Goal: Task Accomplishment & Management: Use online tool/utility

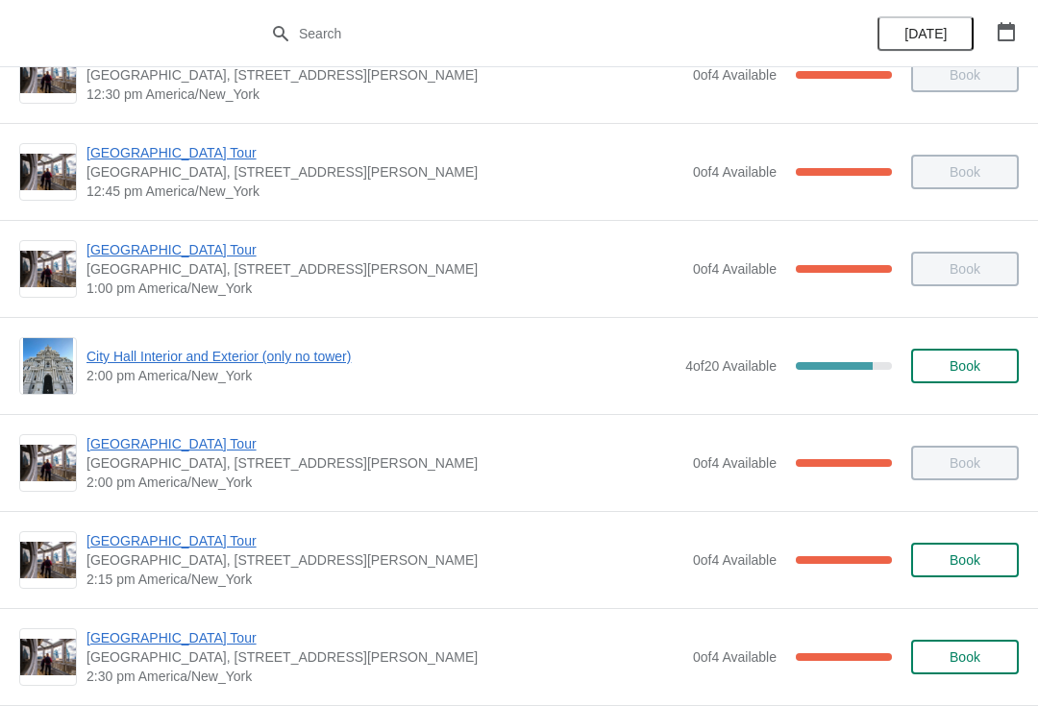
scroll to position [1317, 0]
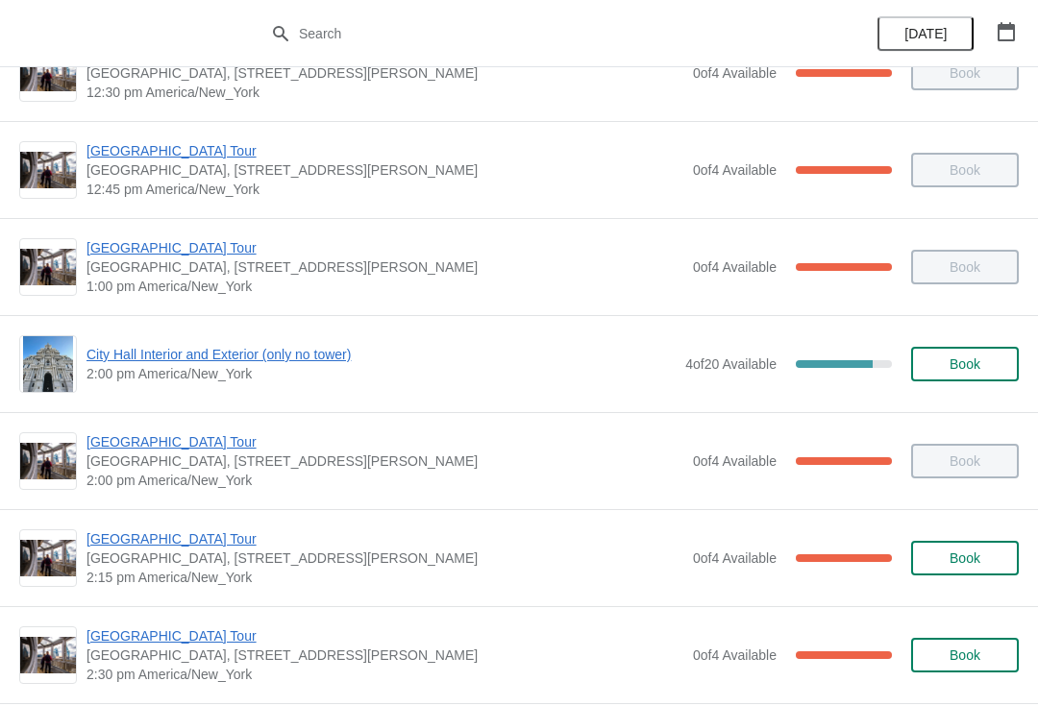
click at [225, 621] on div "[GEOGRAPHIC_DATA] [GEOGRAPHIC_DATA], [STREET_ADDRESS][PERSON_NAME] 2:30 pm [GEO…" at bounding box center [519, 654] width 1038 height 97
click at [181, 636] on span "[GEOGRAPHIC_DATA] Tour" at bounding box center [384, 636] width 597 height 19
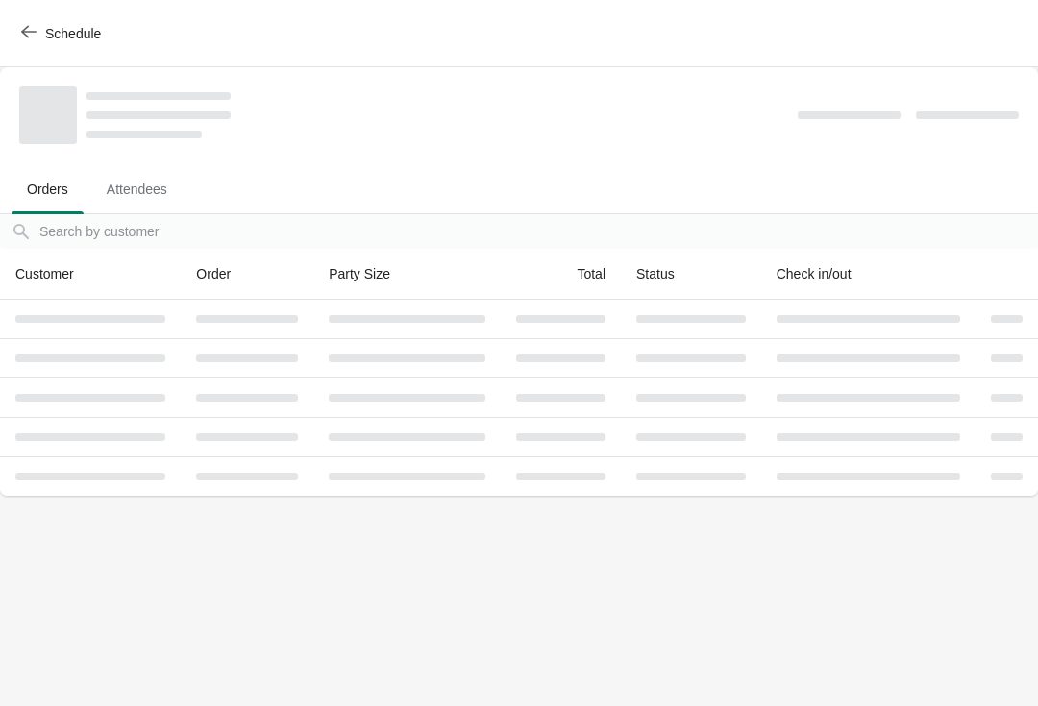
scroll to position [0, 0]
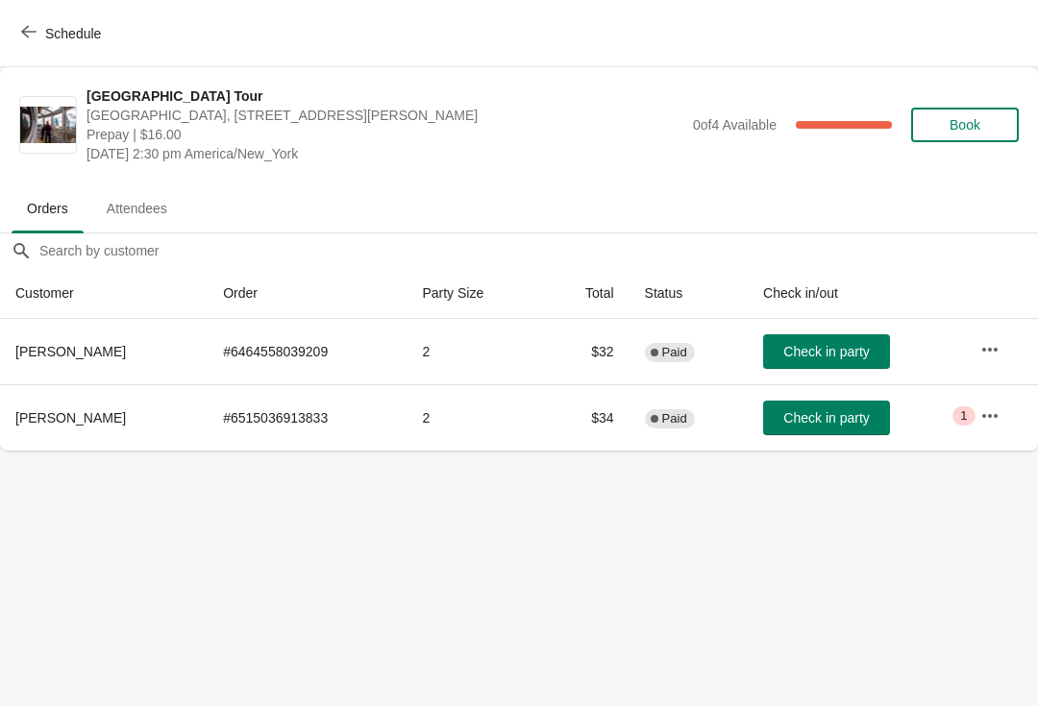
click at [828, 432] on button "Check in party" at bounding box center [826, 418] width 127 height 35
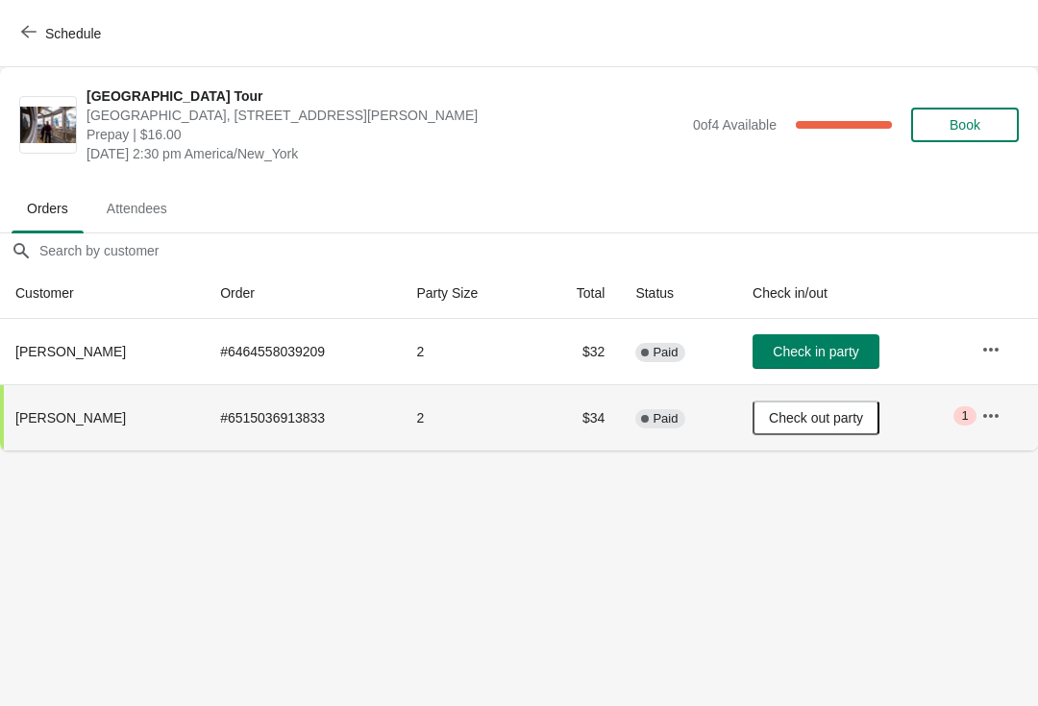
click at [28, 20] on button "Schedule" at bounding box center [63, 33] width 107 height 35
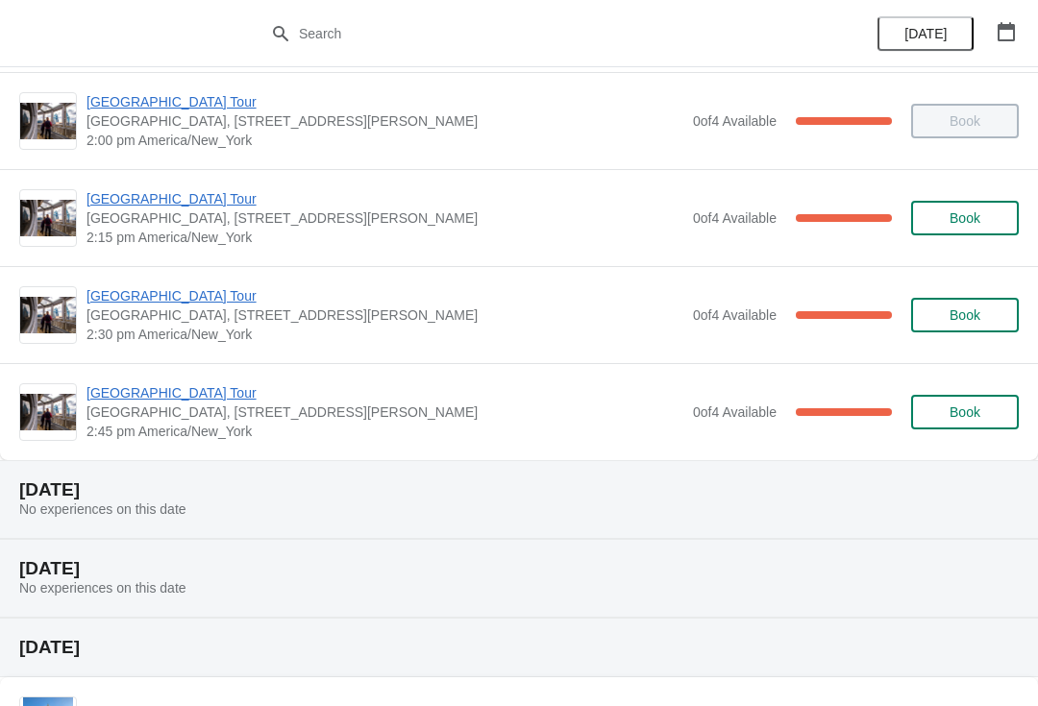
scroll to position [1659, 0]
click at [192, 383] on span "[GEOGRAPHIC_DATA] Tour" at bounding box center [384, 391] width 597 height 19
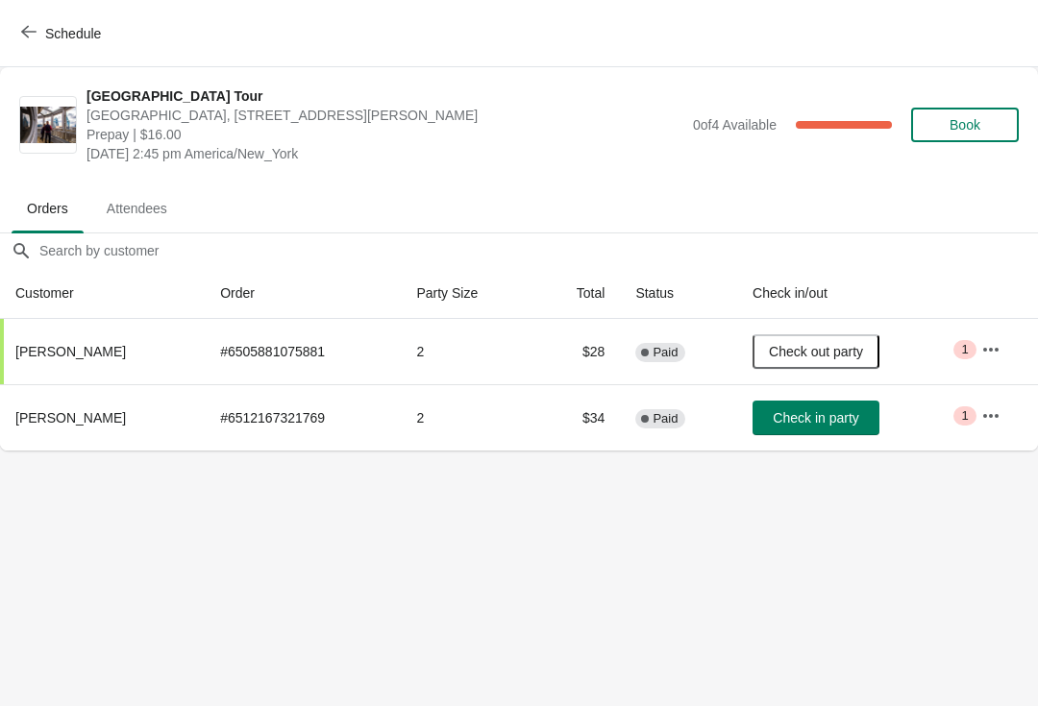
click at [42, 27] on span "Schedule" at bounding box center [63, 33] width 76 height 18
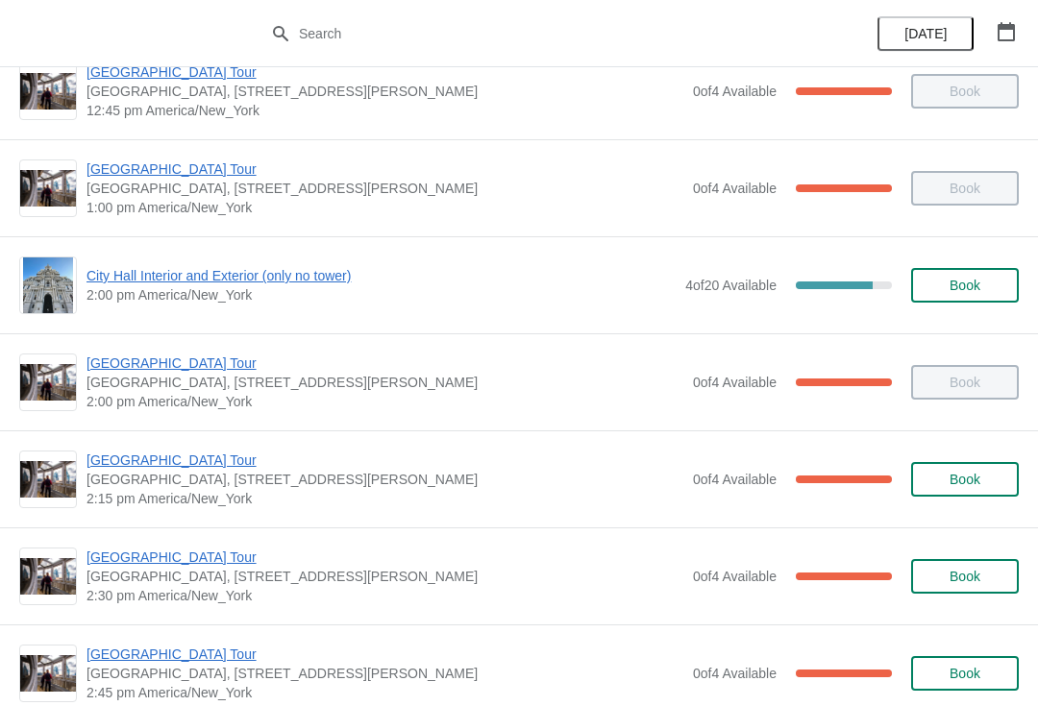
scroll to position [1397, 0]
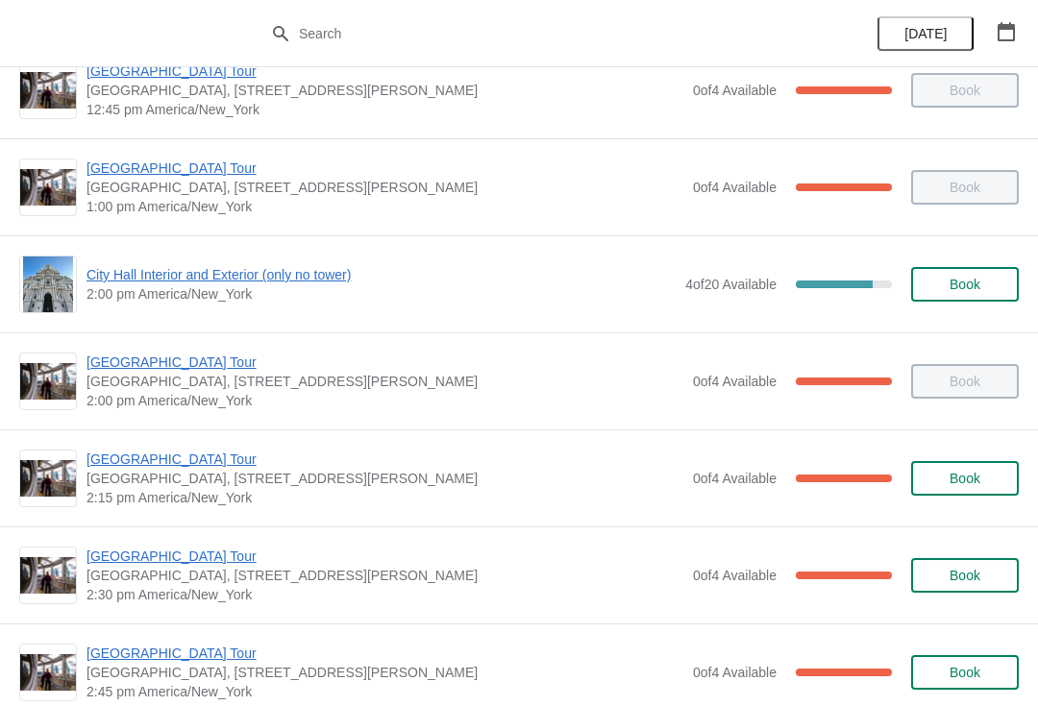
click at [198, 452] on span "[GEOGRAPHIC_DATA] Tour" at bounding box center [384, 459] width 597 height 19
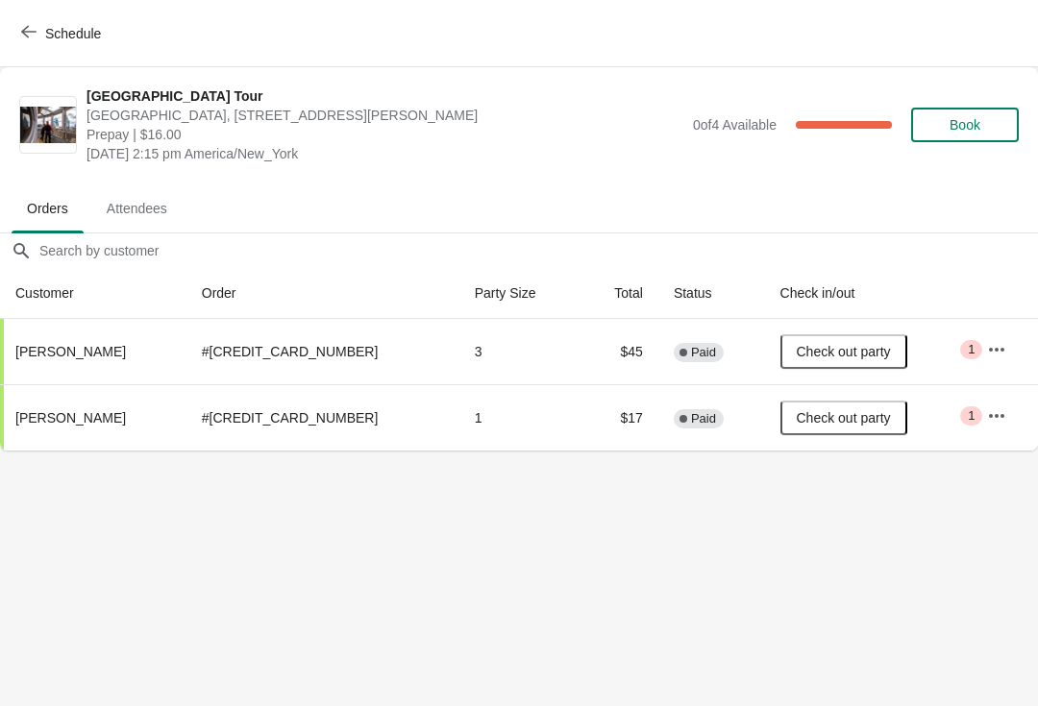
click at [45, 39] on span "Schedule" at bounding box center [73, 33] width 56 height 15
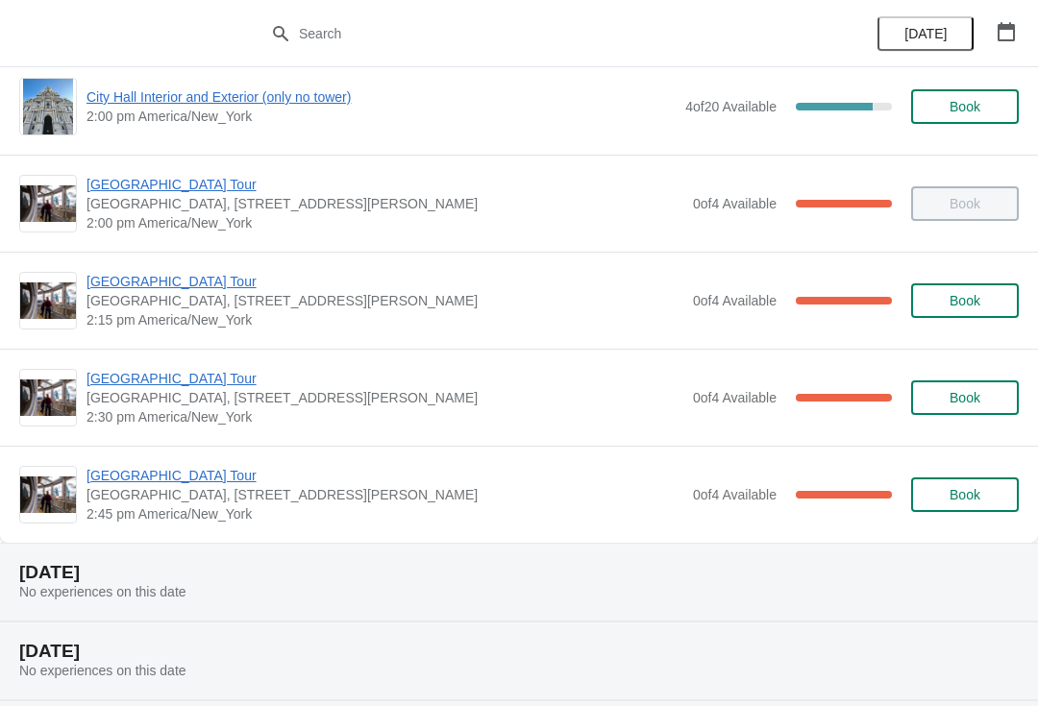
scroll to position [1578, 0]
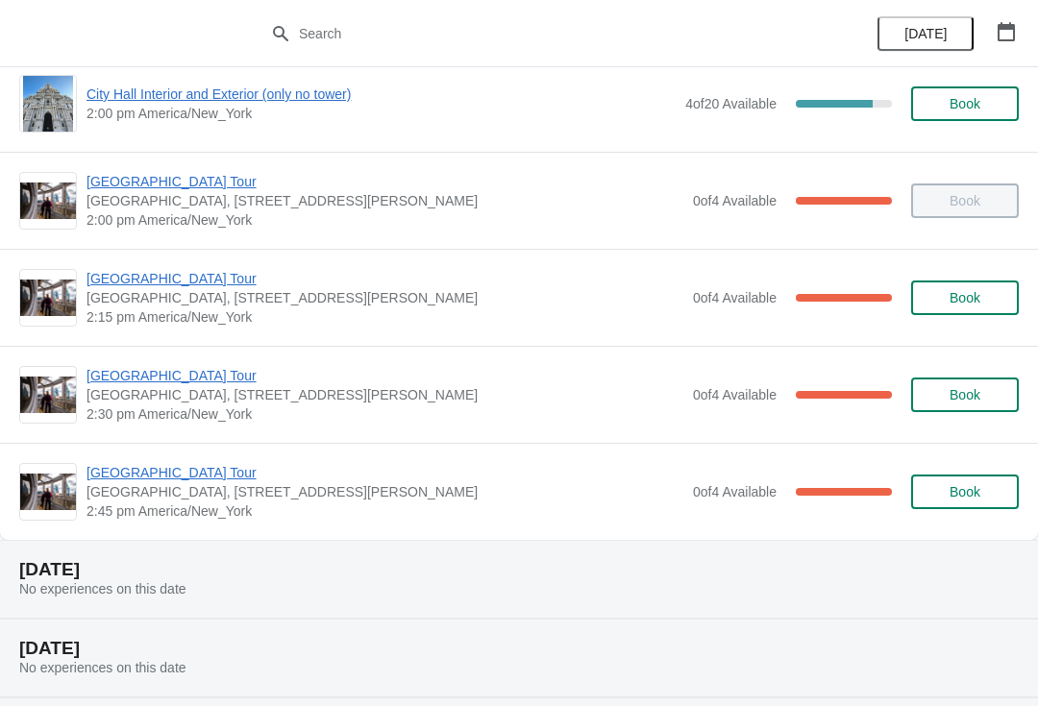
click at [178, 480] on span "[GEOGRAPHIC_DATA] Tour" at bounding box center [384, 472] width 597 height 19
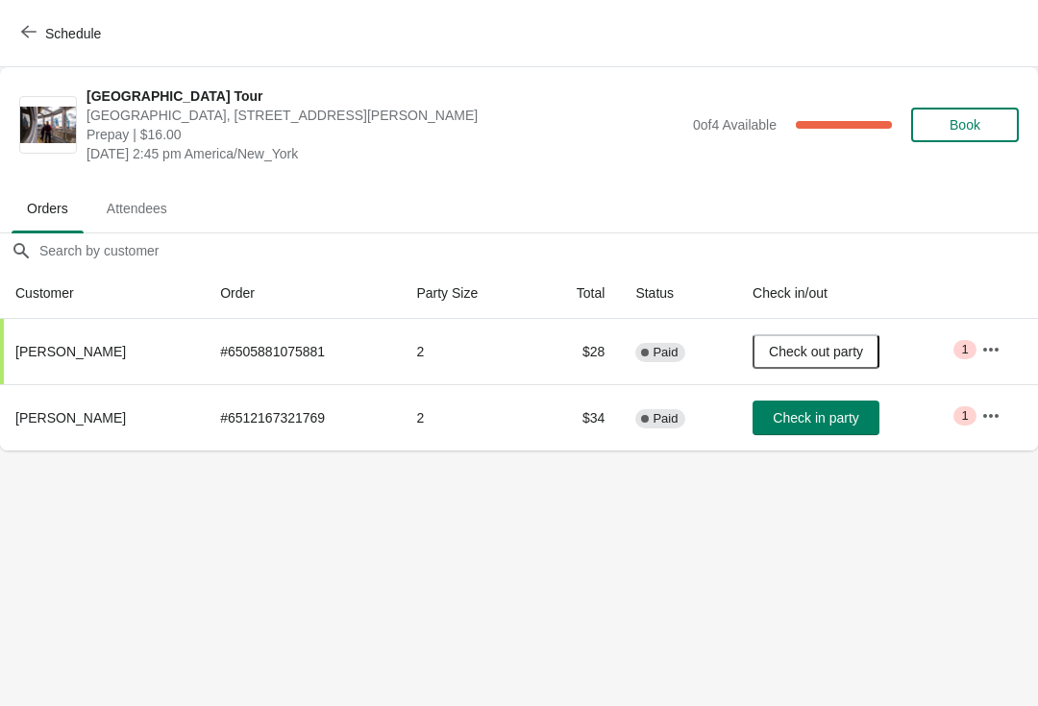
scroll to position [0, 0]
click at [831, 420] on span "Check in party" at bounding box center [816, 417] width 86 height 15
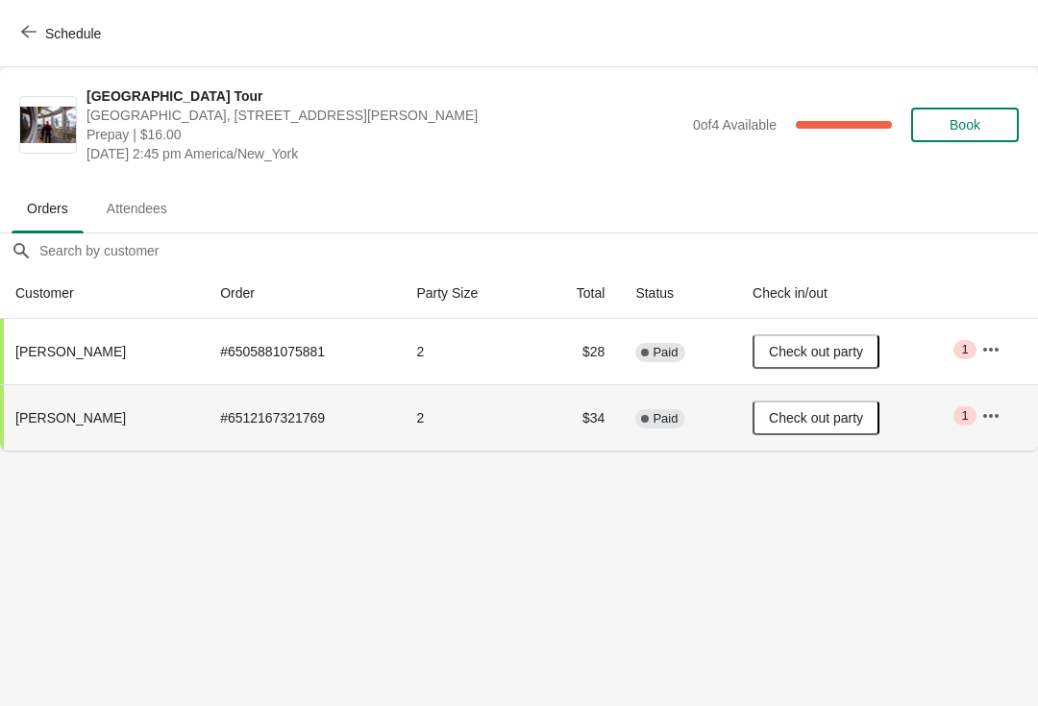
click at [22, 39] on span "button" at bounding box center [28, 33] width 15 height 18
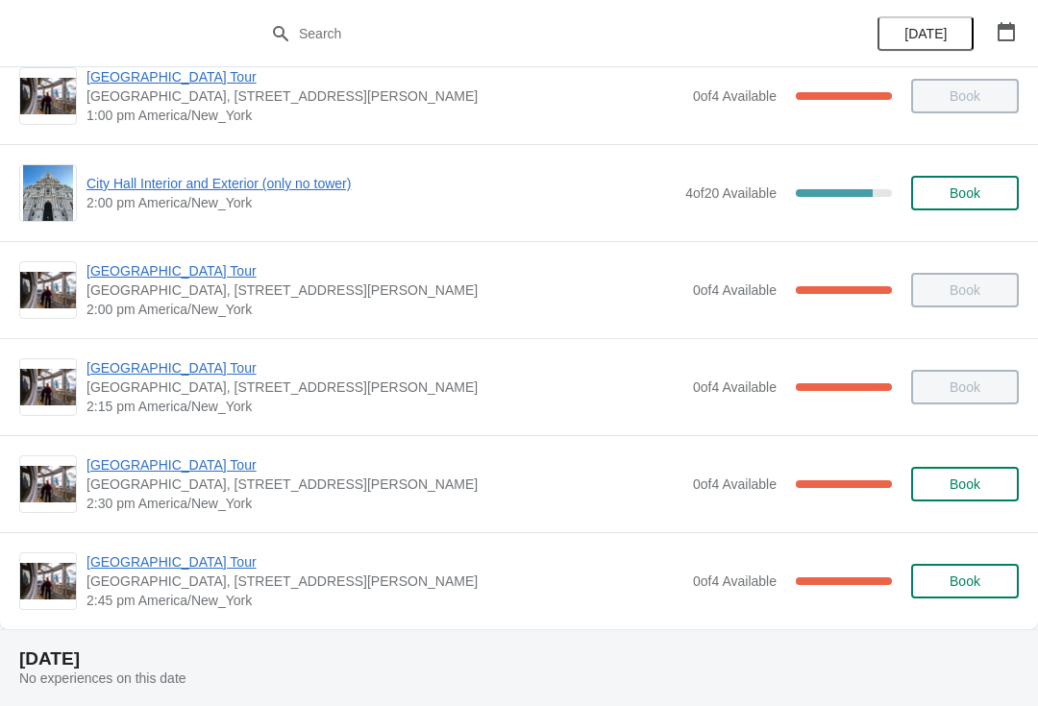
scroll to position [1489, 0]
click at [189, 569] on span "[GEOGRAPHIC_DATA] Tour" at bounding box center [384, 561] width 597 height 19
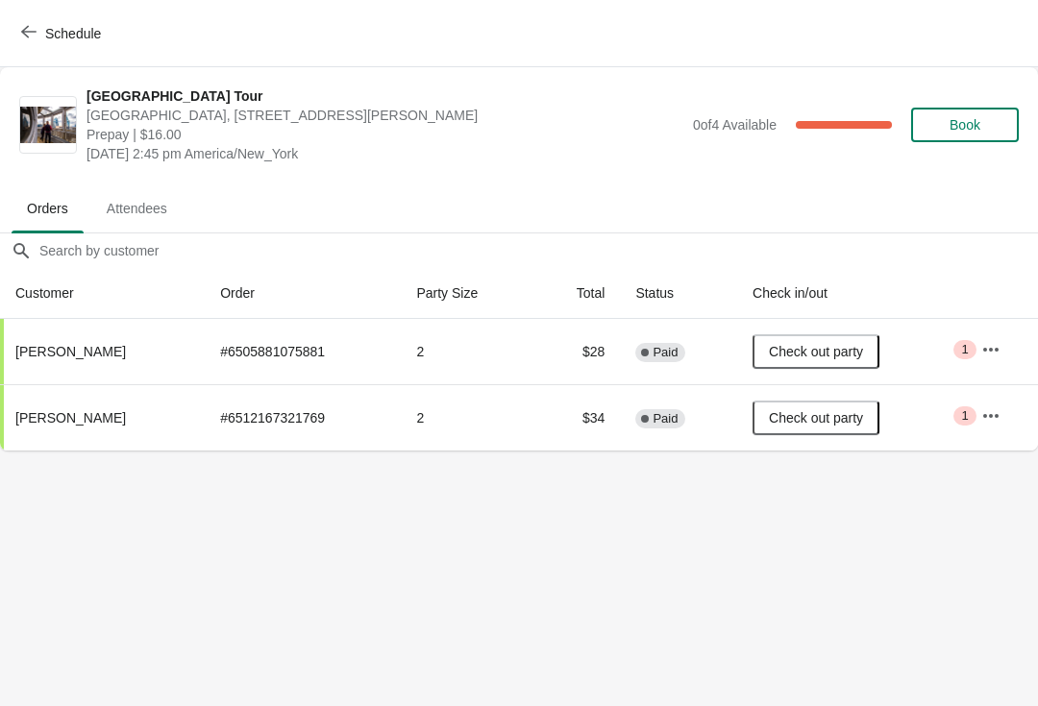
click at [51, 33] on span "Schedule" at bounding box center [73, 33] width 56 height 15
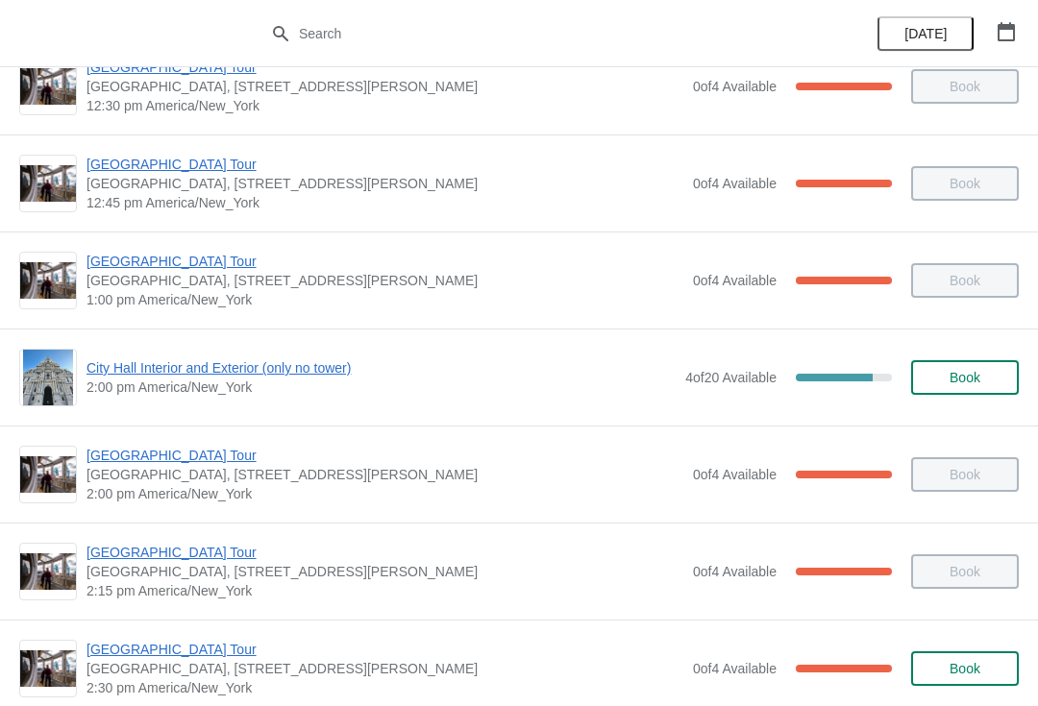
scroll to position [1315, 0]
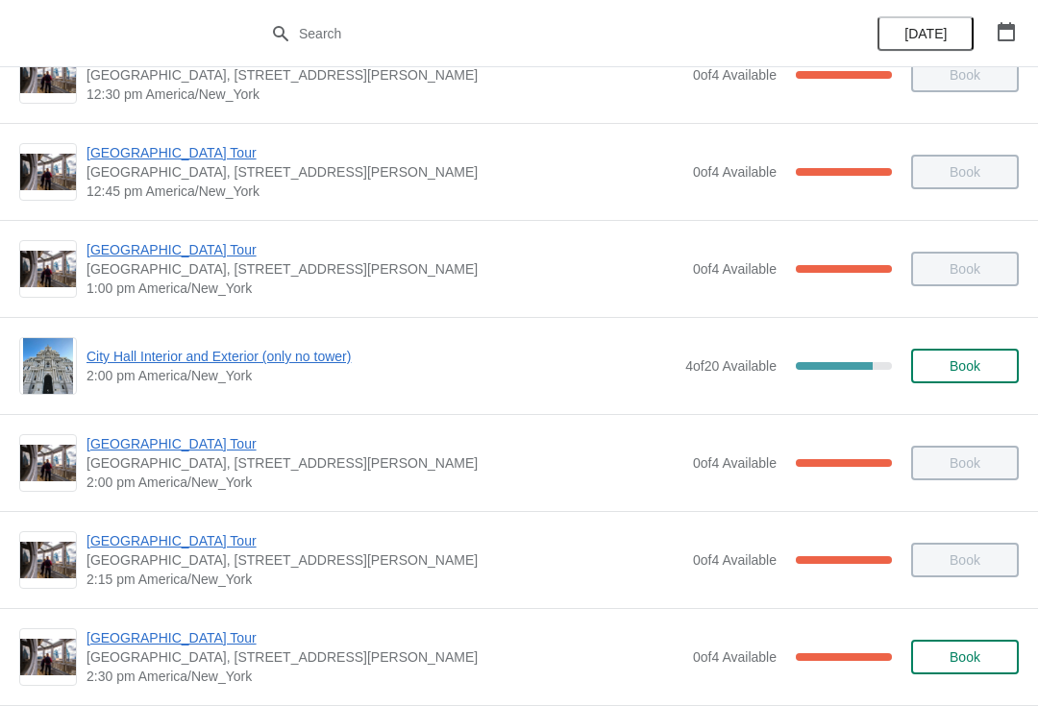
click at [166, 638] on span "[GEOGRAPHIC_DATA] Tour" at bounding box center [384, 637] width 597 height 19
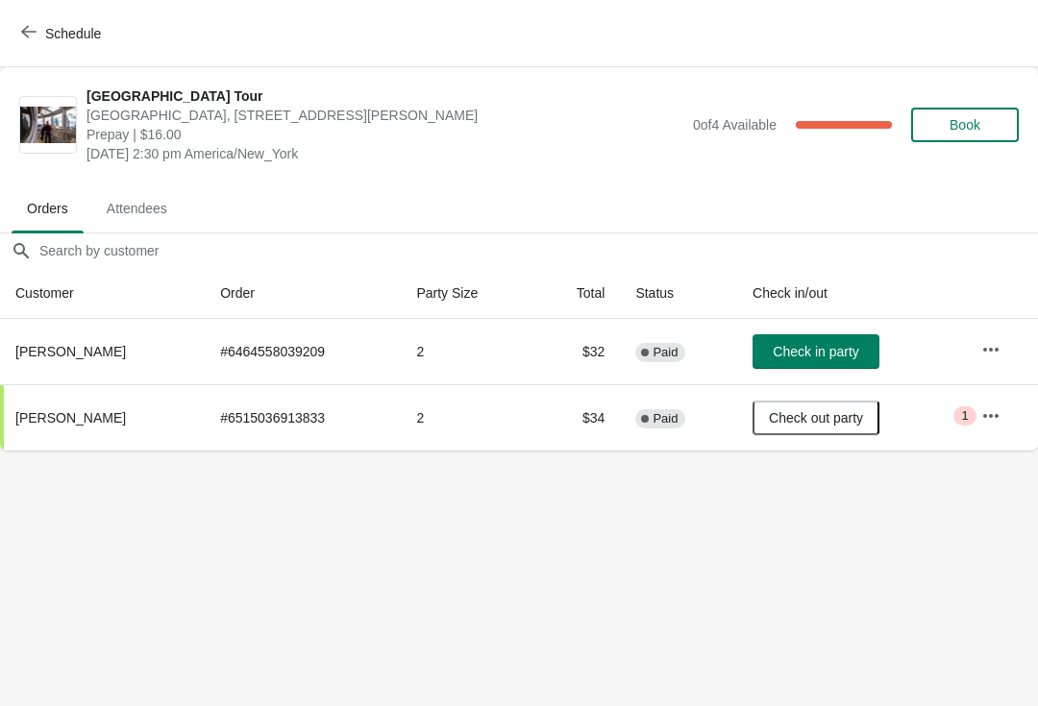
scroll to position [0, 0]
click at [30, 41] on span "button" at bounding box center [28, 33] width 15 height 18
